Goal: Task Accomplishment & Management: Complete application form

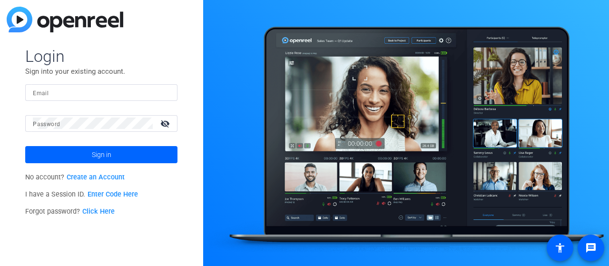
click at [54, 92] on input "Email" at bounding box center [101, 92] width 137 height 11
type input "[EMAIL_ADDRESS][DOMAIN_NAME]"
click at [109, 170] on p "No account? Create an Account" at bounding box center [101, 177] width 152 height 17
click at [109, 175] on link "Create an Account" at bounding box center [96, 177] width 58 height 8
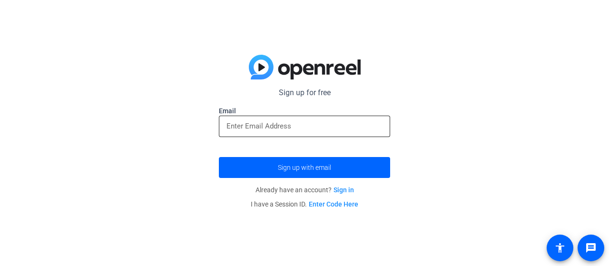
click at [285, 129] on input "email" at bounding box center [304, 125] width 156 height 11
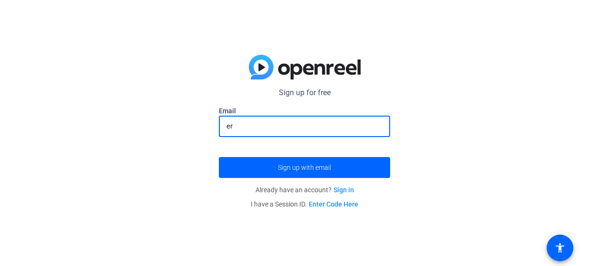
type input "e"
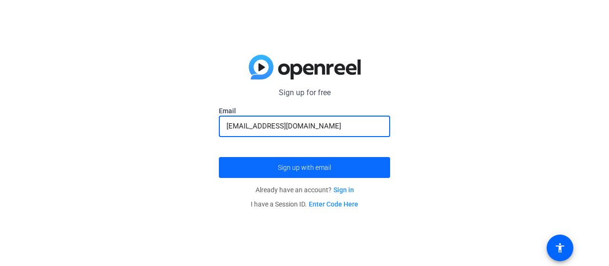
type input "[EMAIL_ADDRESS][DOMAIN_NAME]"
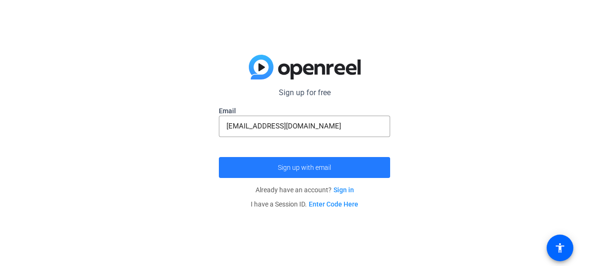
click at [279, 174] on span "submit" at bounding box center [304, 167] width 171 height 23
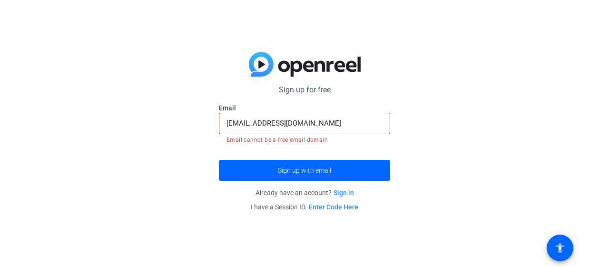
click at [219, 160] on button "Sign up with email" at bounding box center [304, 170] width 171 height 21
